Goal: Transaction & Acquisition: Purchase product/service

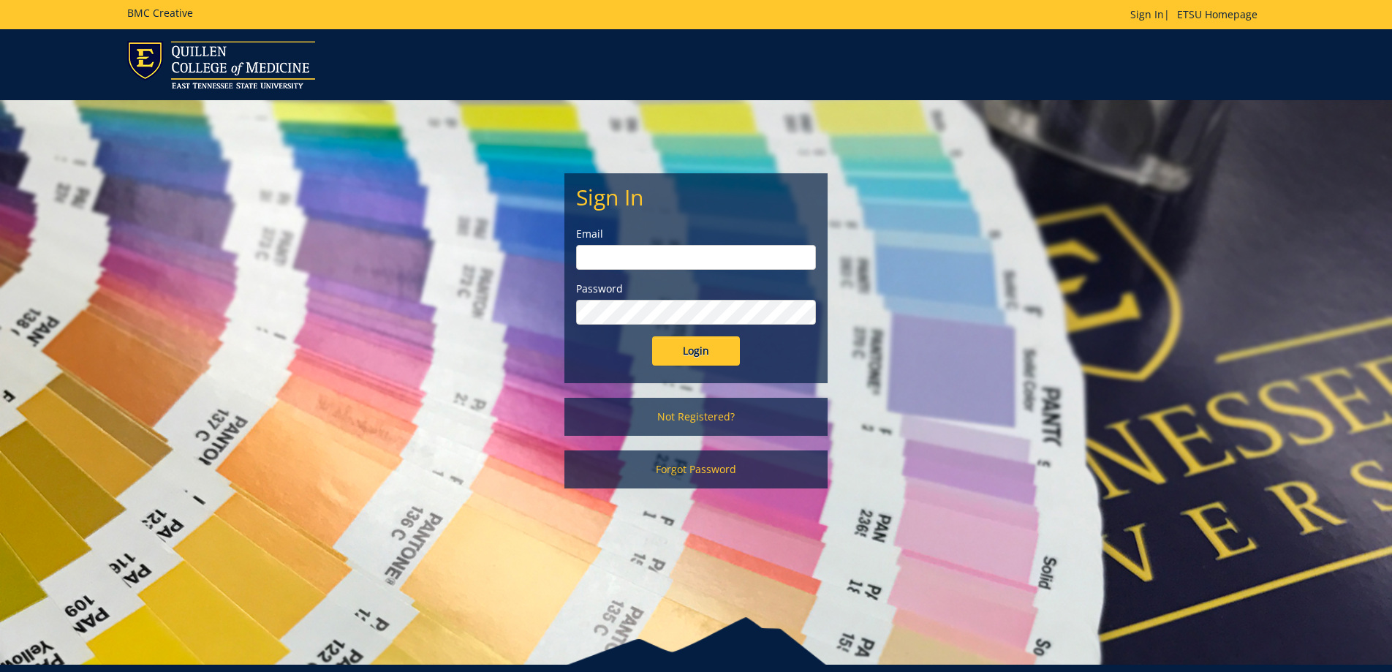
click at [676, 252] on input "email" at bounding box center [696, 257] width 240 height 25
type input "florese@etsu.edu"
click at [690, 349] on input "Login" at bounding box center [696, 350] width 88 height 29
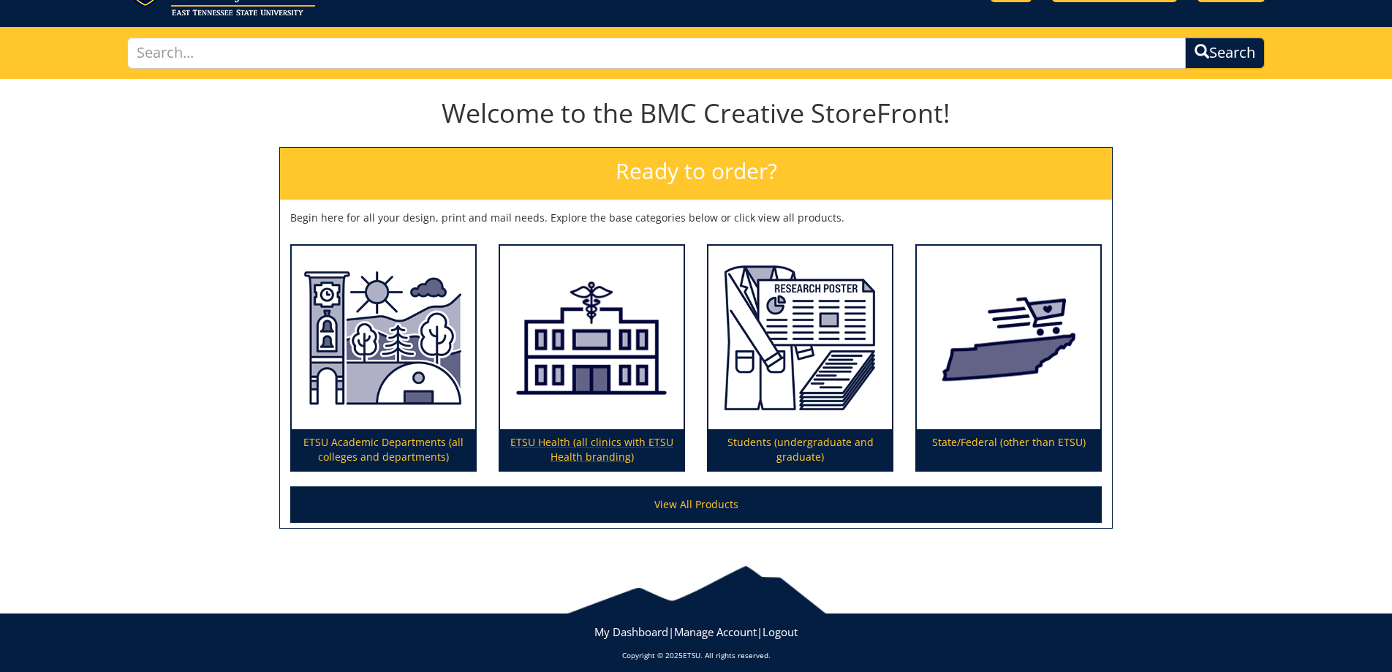
scroll to position [74, 0]
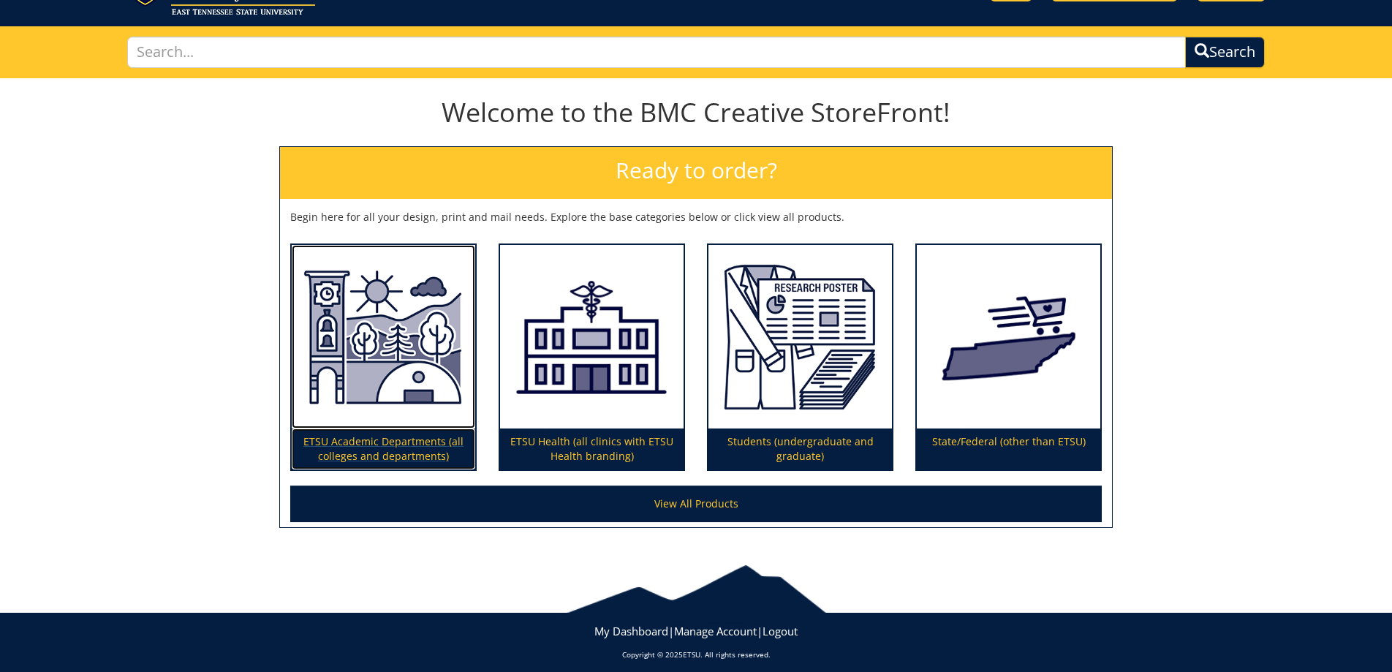
click at [373, 349] on img at bounding box center [384, 337] width 184 height 184
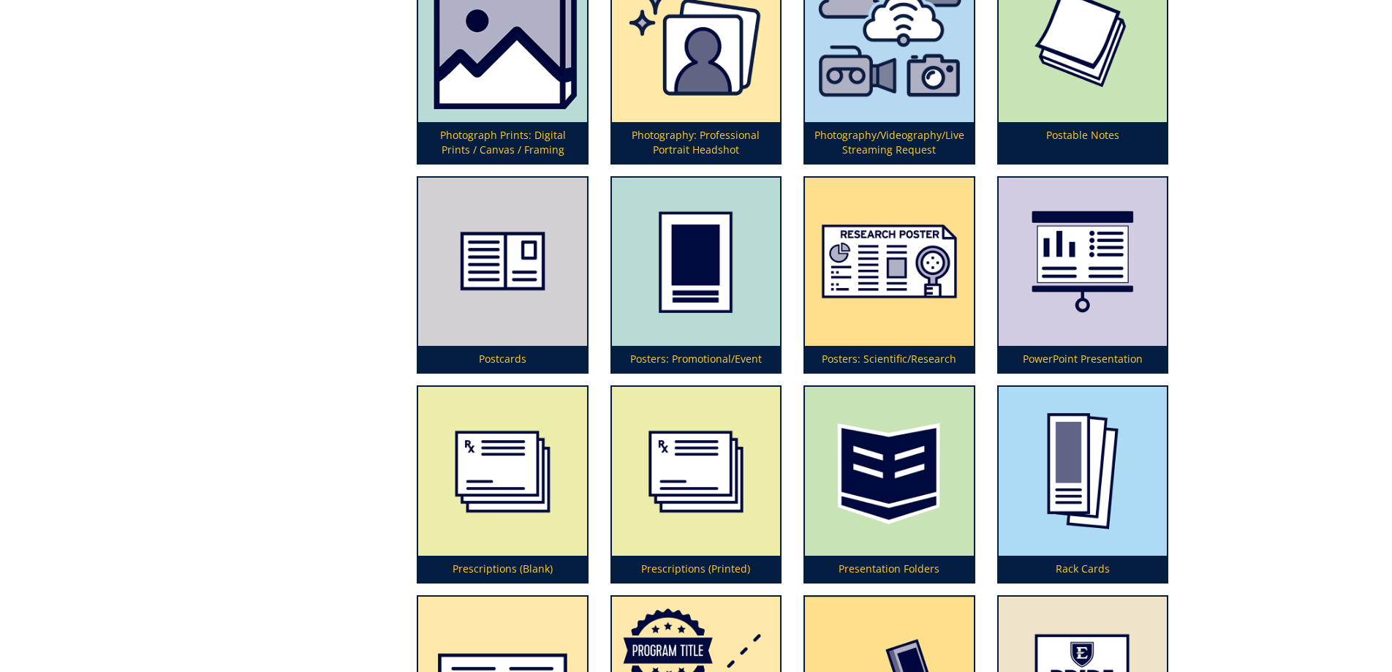
scroll to position [3826, 0]
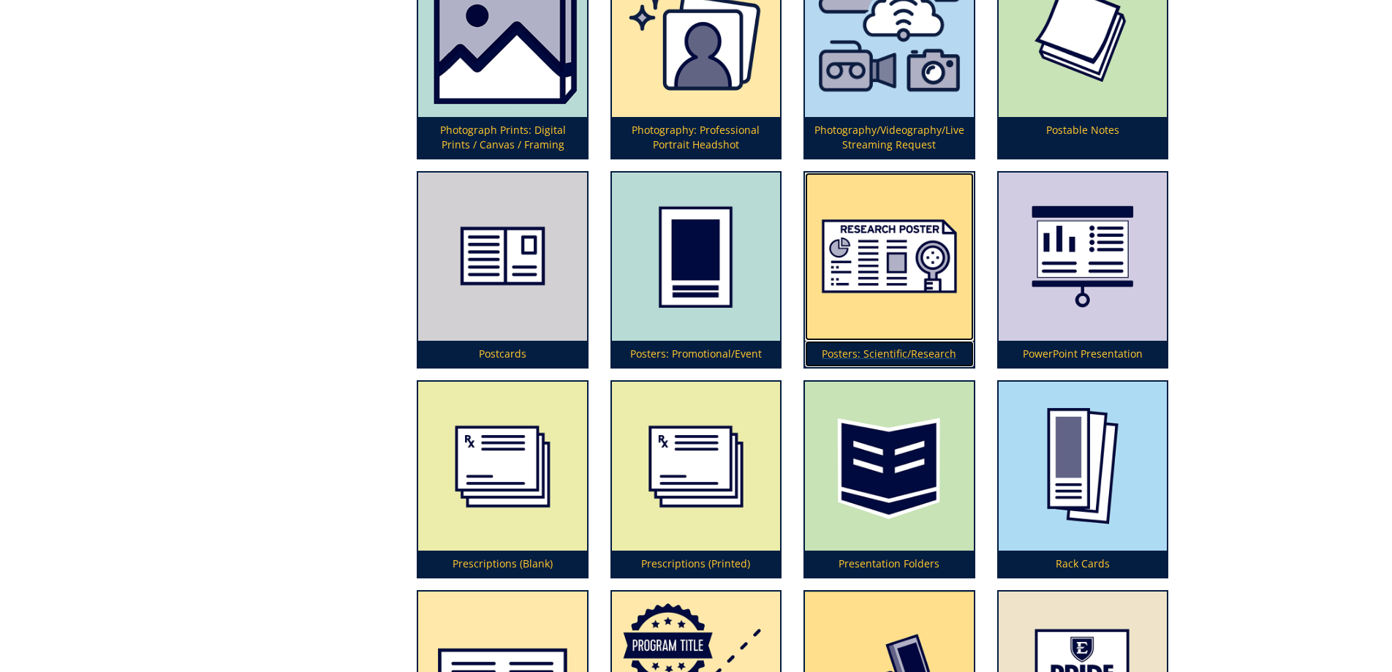
click at [903, 349] on p "Posters: Scientific/Research" at bounding box center [889, 354] width 168 height 26
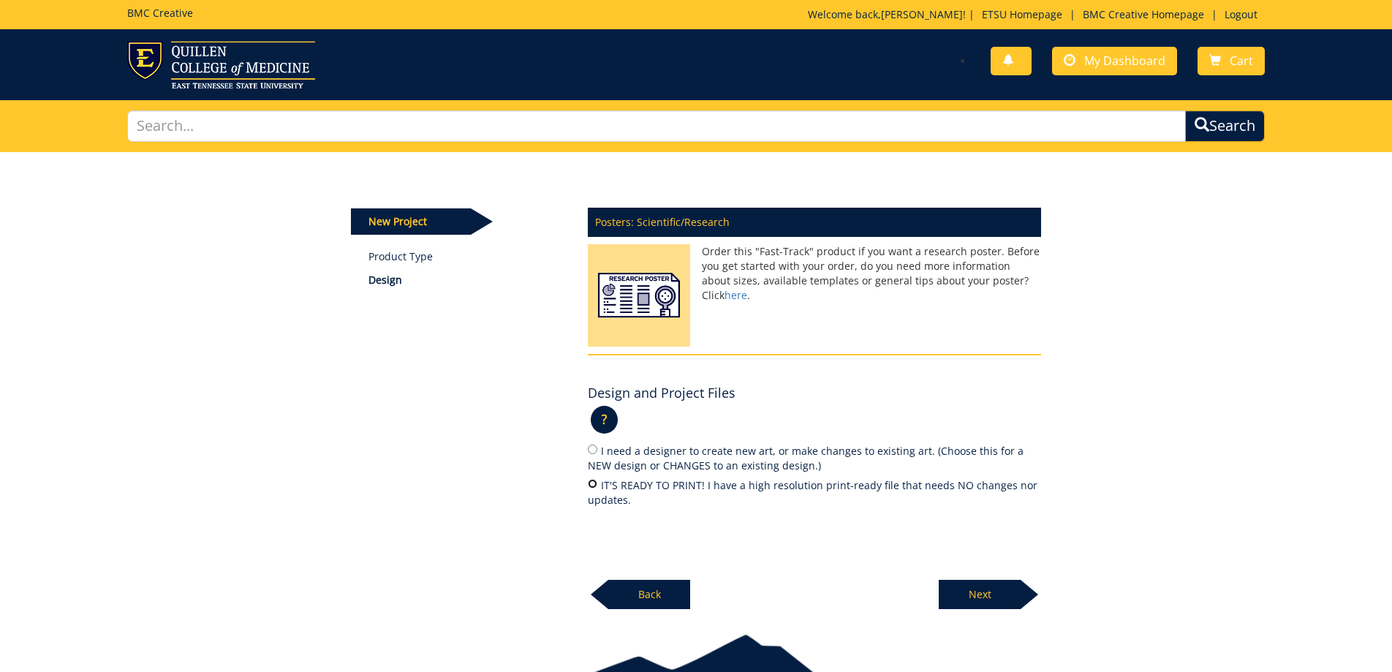
click at [590, 482] on input "IT'S READY TO PRINT! I have a high resolution print-ready file that needs NO ch…" at bounding box center [593, 484] width 10 height 10
radio input "true"
click at [976, 594] on p "Next" at bounding box center [980, 594] width 82 height 29
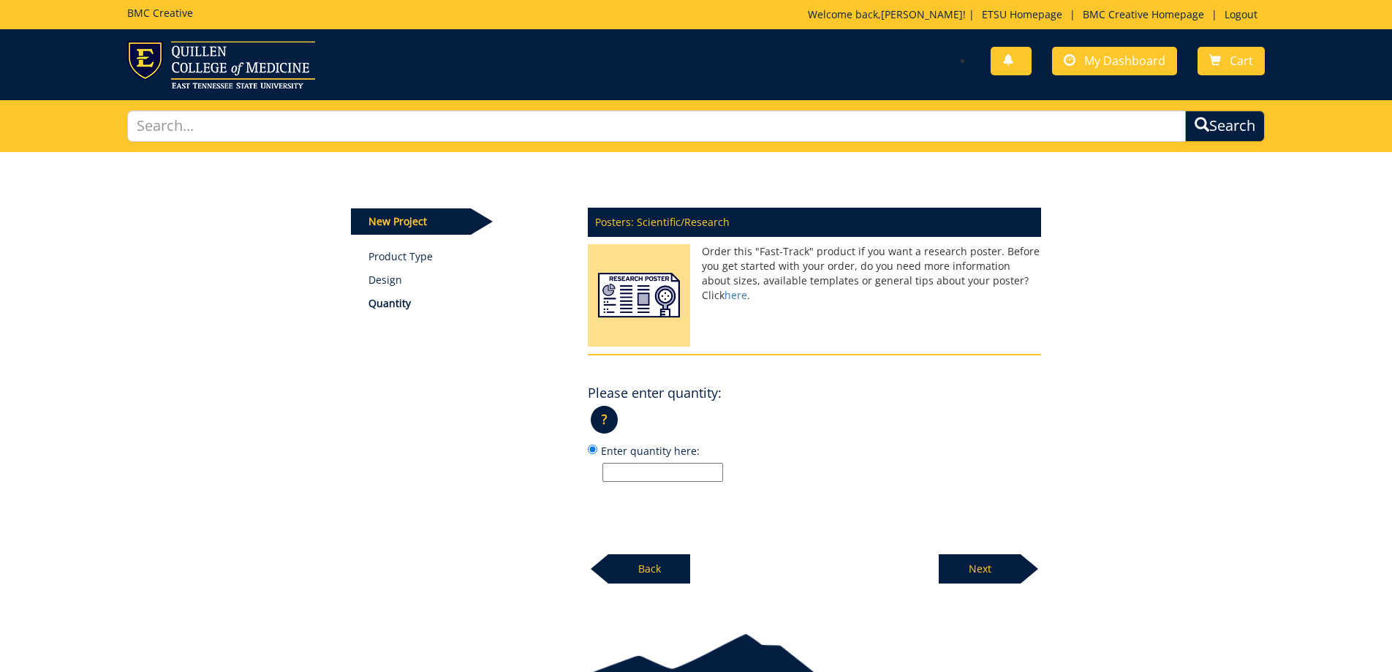
click at [657, 470] on input "Enter quantity here:" at bounding box center [662, 472] width 121 height 19
type input "1"
click at [972, 566] on p "Next" at bounding box center [980, 568] width 82 height 29
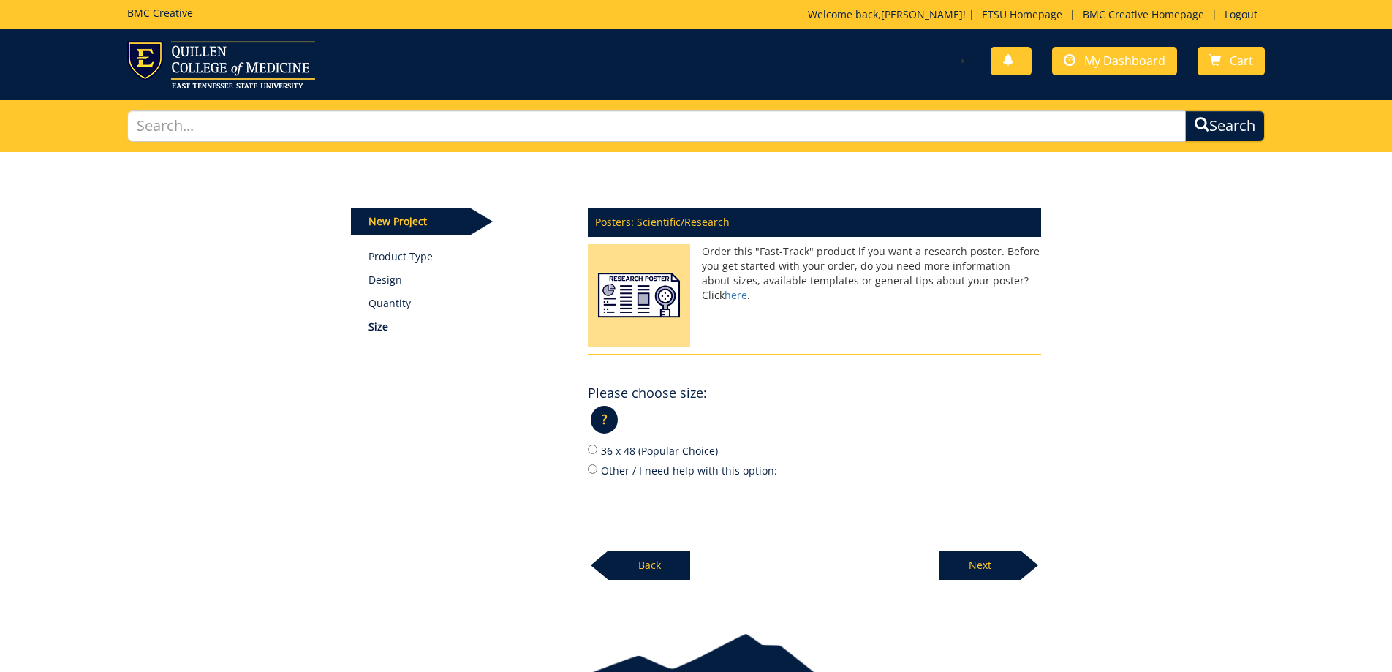
click at [591, 444] on label "36 x 48 (Popular Choice)" at bounding box center [814, 450] width 453 height 16
click at [591, 444] on input "36 x 48 (Popular Choice)" at bounding box center [593, 449] width 10 height 10
radio input "true"
click at [974, 567] on p "Next" at bounding box center [980, 565] width 82 height 29
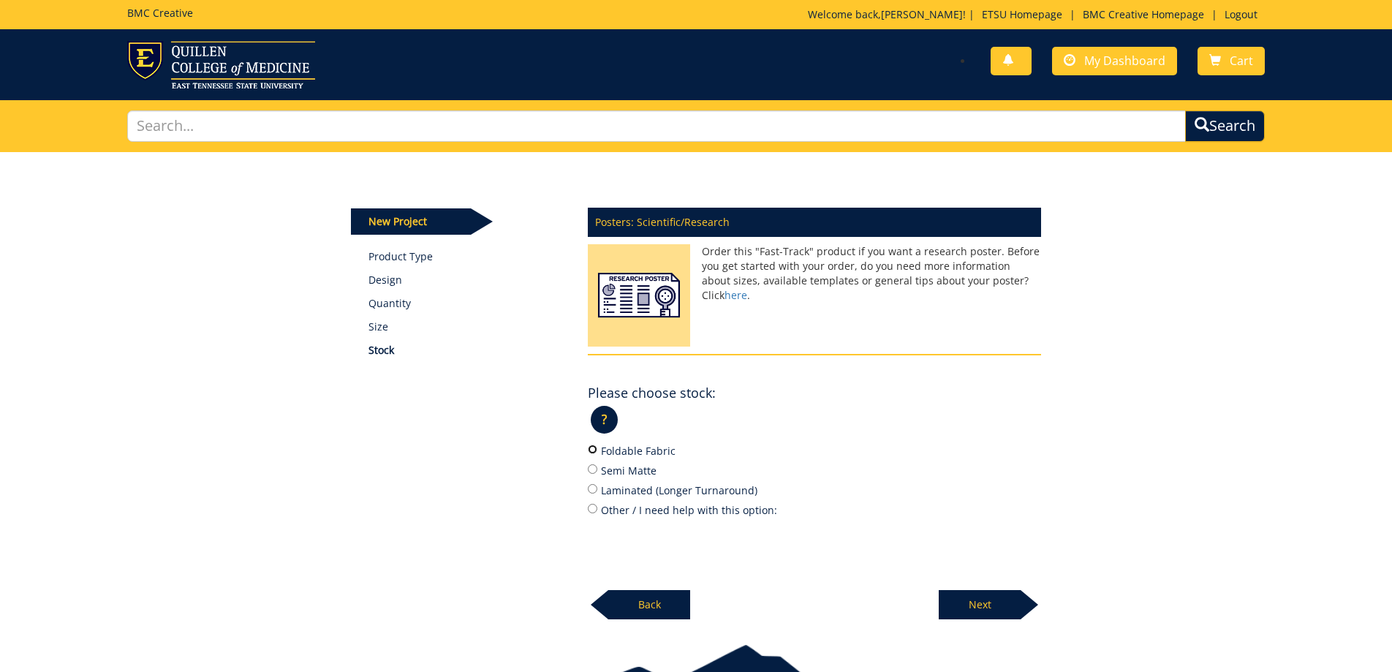
click at [594, 450] on input "Foldable Fabric" at bounding box center [593, 449] width 10 height 10
radio input "true"
click at [980, 602] on p "Next" at bounding box center [980, 604] width 82 height 29
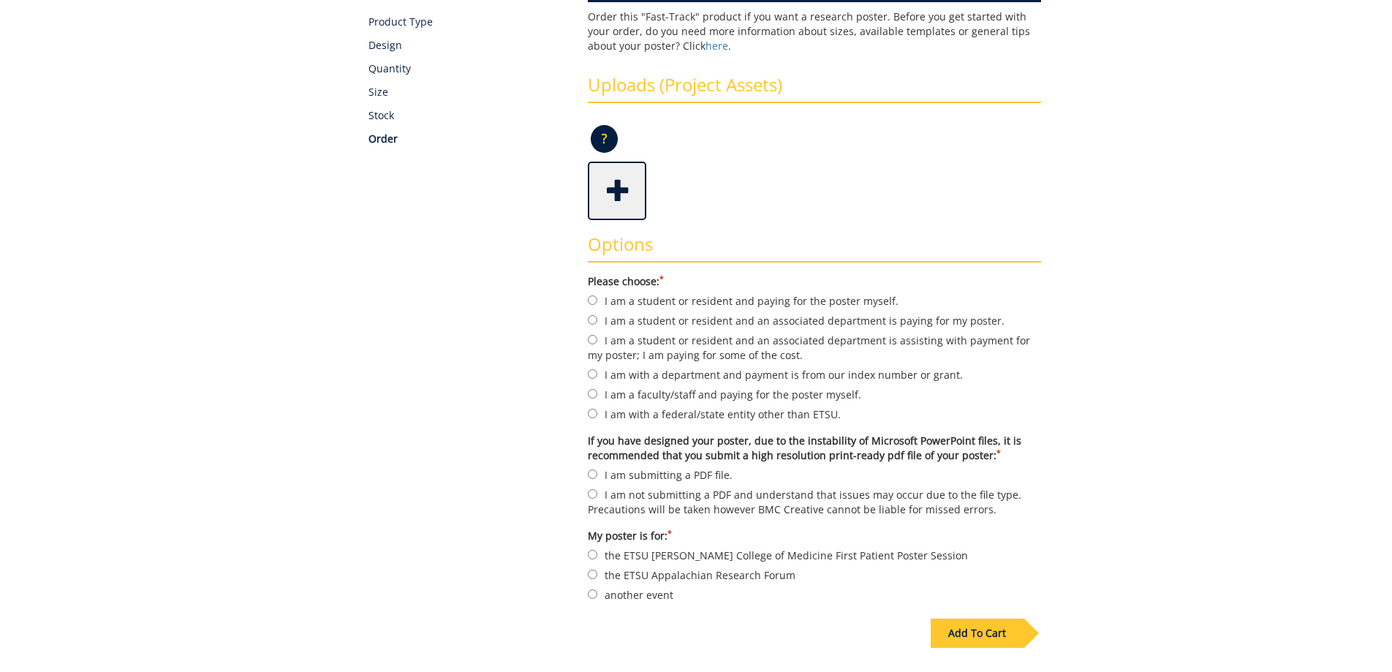
scroll to position [241, 0]
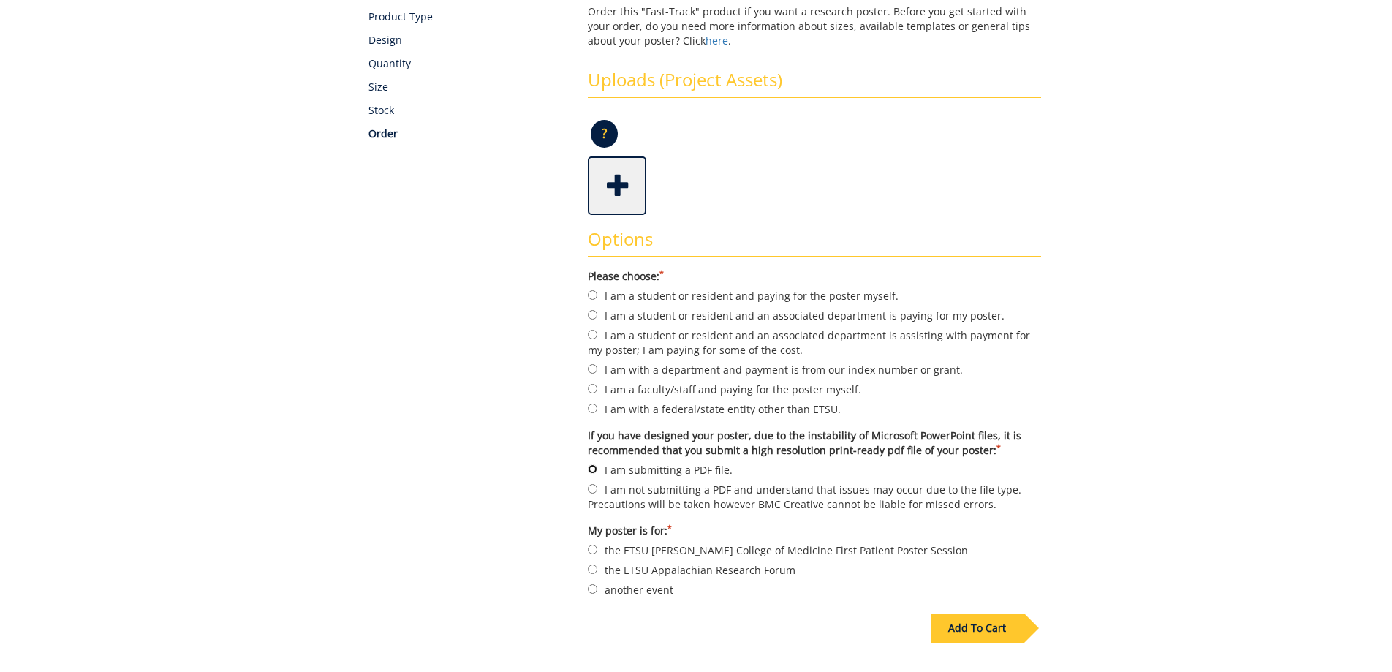
click at [594, 467] on input "I am submitting a PDF file." at bounding box center [593, 469] width 10 height 10
radio input "true"
click at [592, 368] on input "I am with a department and payment is from our index number or grant." at bounding box center [593, 369] width 10 height 10
radio input "true"
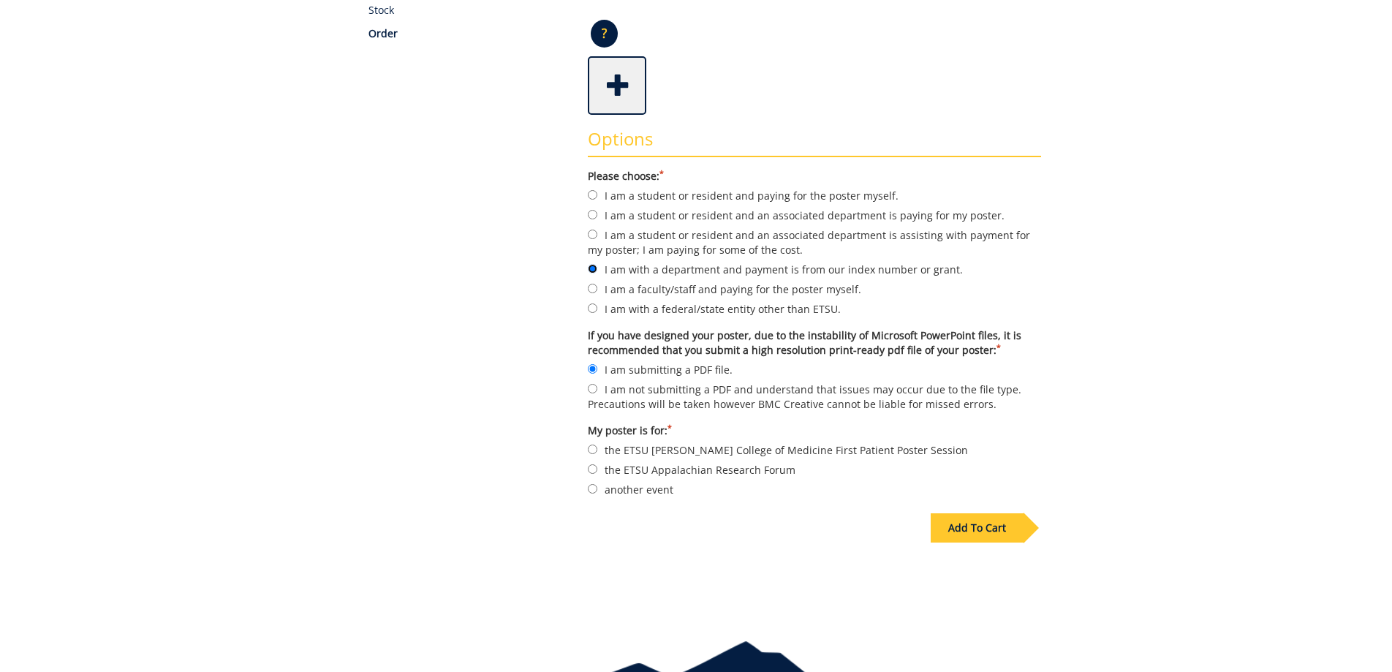
scroll to position [379, 0]
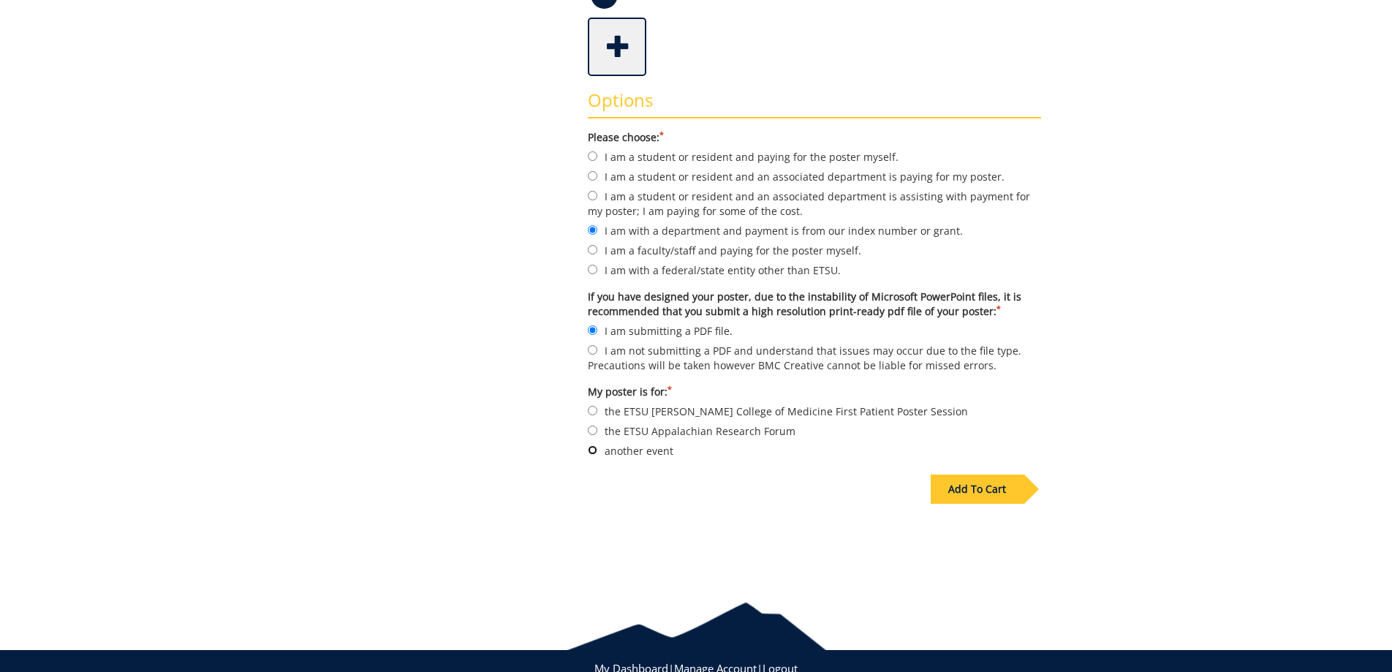
click at [591, 452] on input "another event" at bounding box center [593, 450] width 10 height 10
radio input "true"
click at [982, 491] on div "Add To Cart" at bounding box center [977, 488] width 93 height 29
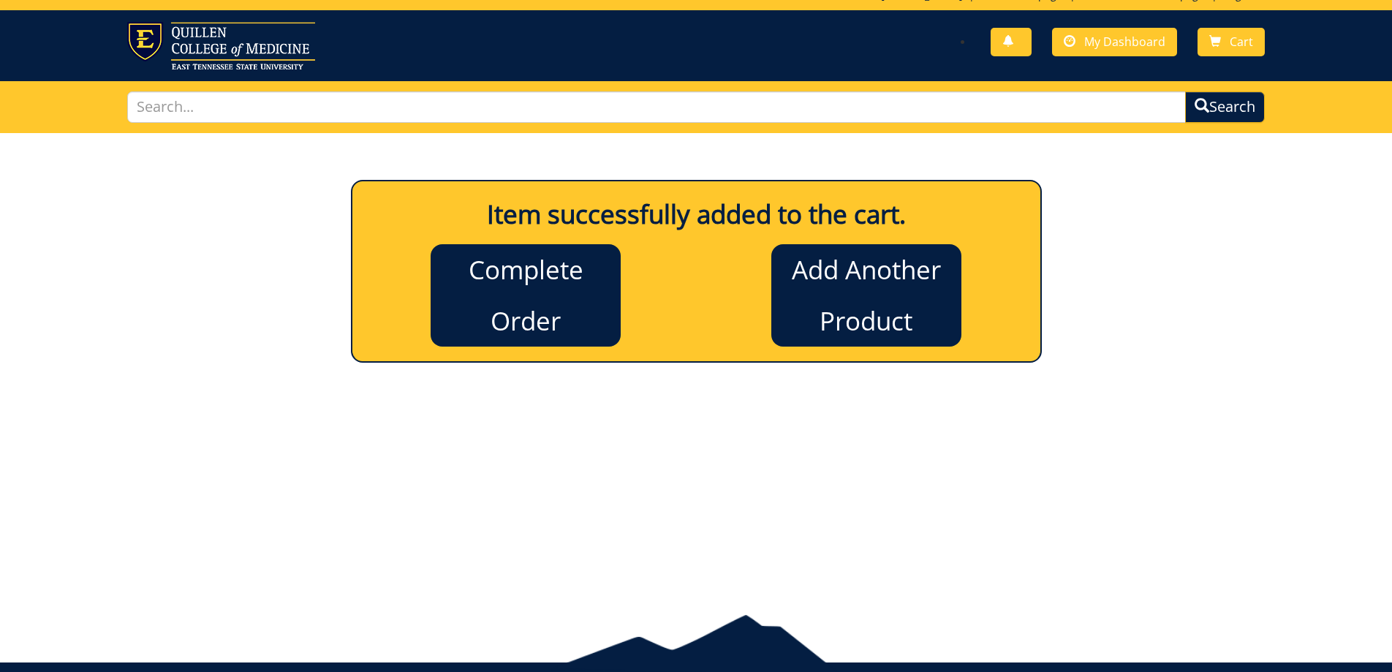
scroll to position [0, 0]
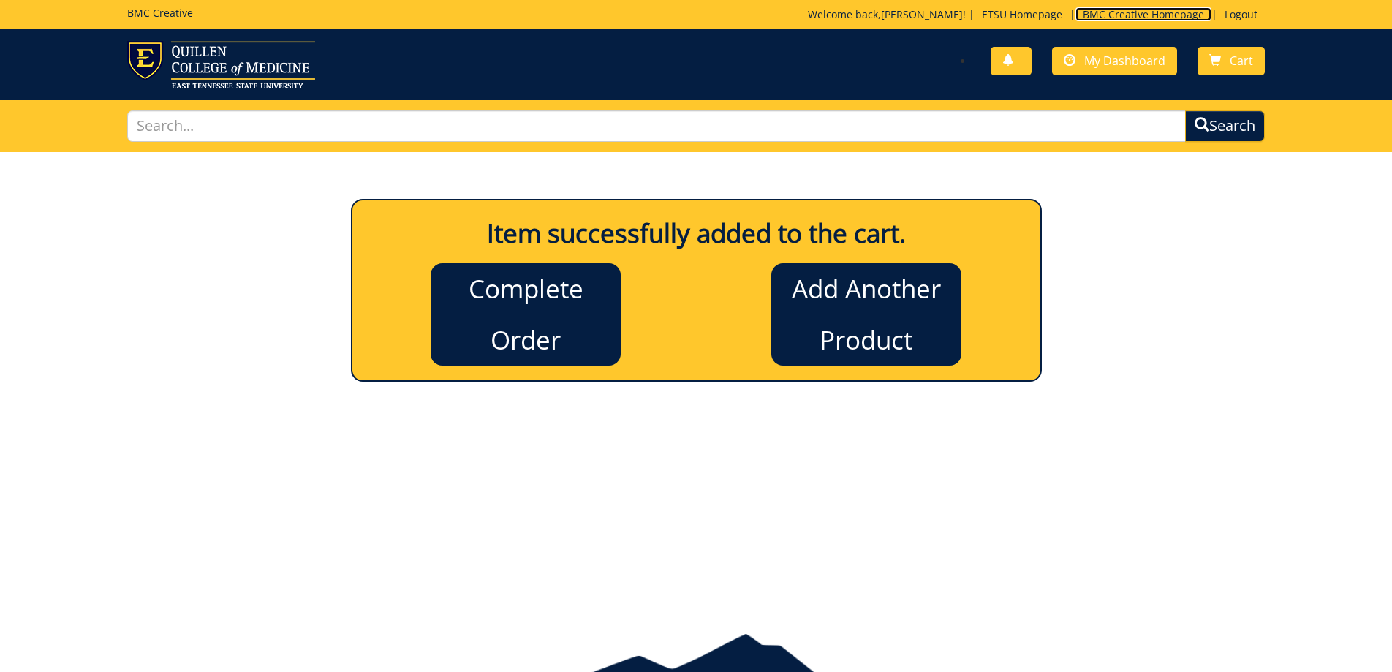
click at [1127, 17] on link "BMC Creative Homepage" at bounding box center [1143, 14] width 136 height 14
